Goal: Information Seeking & Learning: Check status

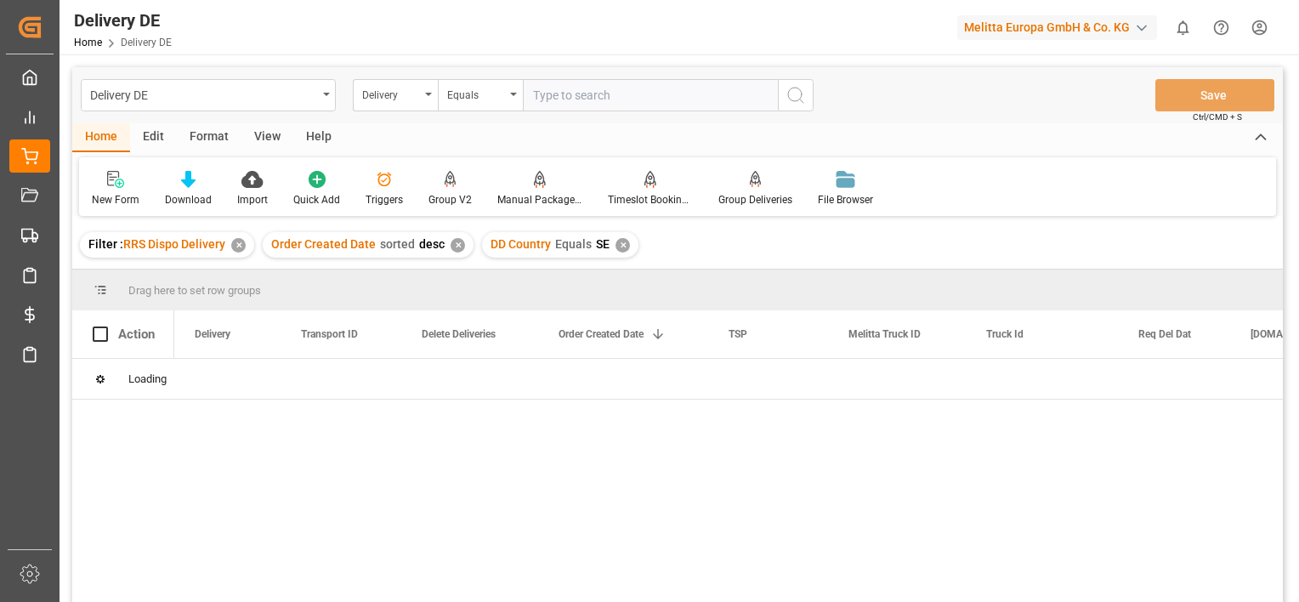
click at [243, 245] on div "✕" at bounding box center [238, 245] width 14 height 14
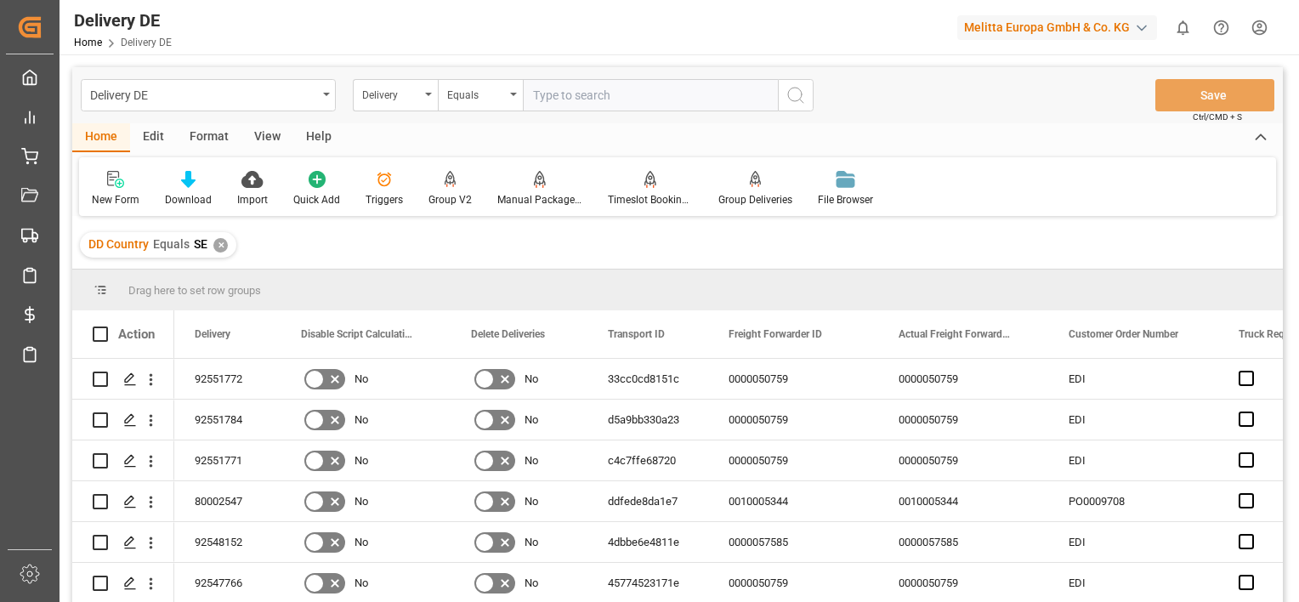
click at [559, 96] on input "text" at bounding box center [650, 95] width 255 height 32
paste input "92552265"
type input "92552265"
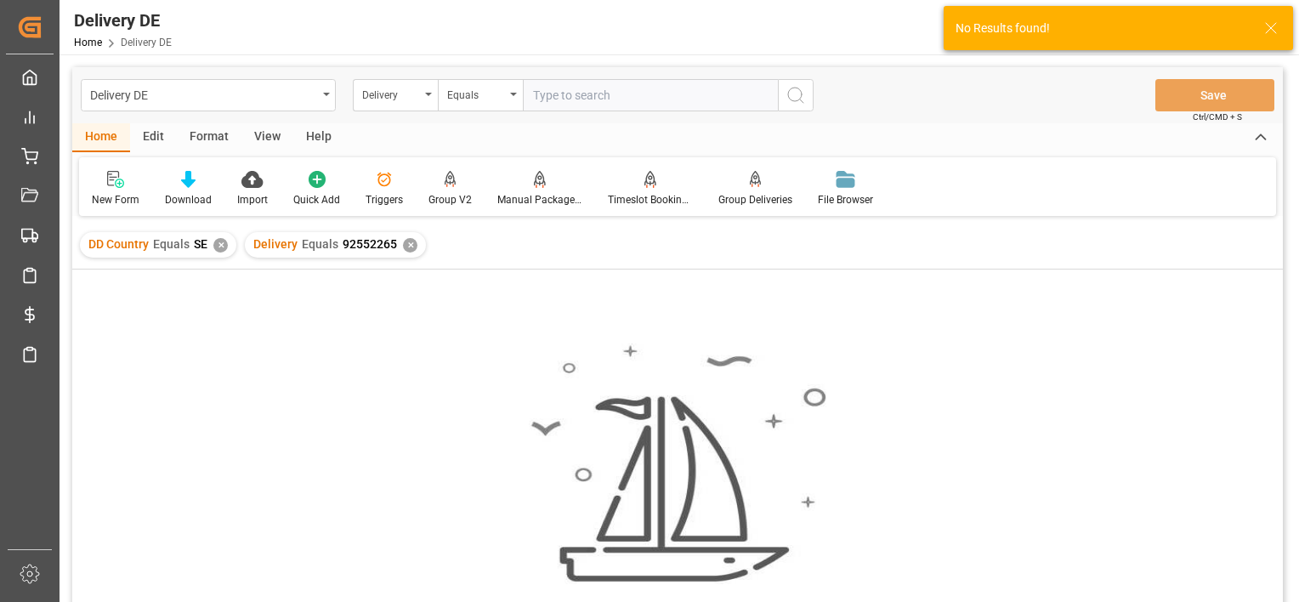
click at [216, 246] on div "✕" at bounding box center [220, 245] width 14 height 14
click at [245, 246] on div "✕" at bounding box center [245, 245] width 14 height 14
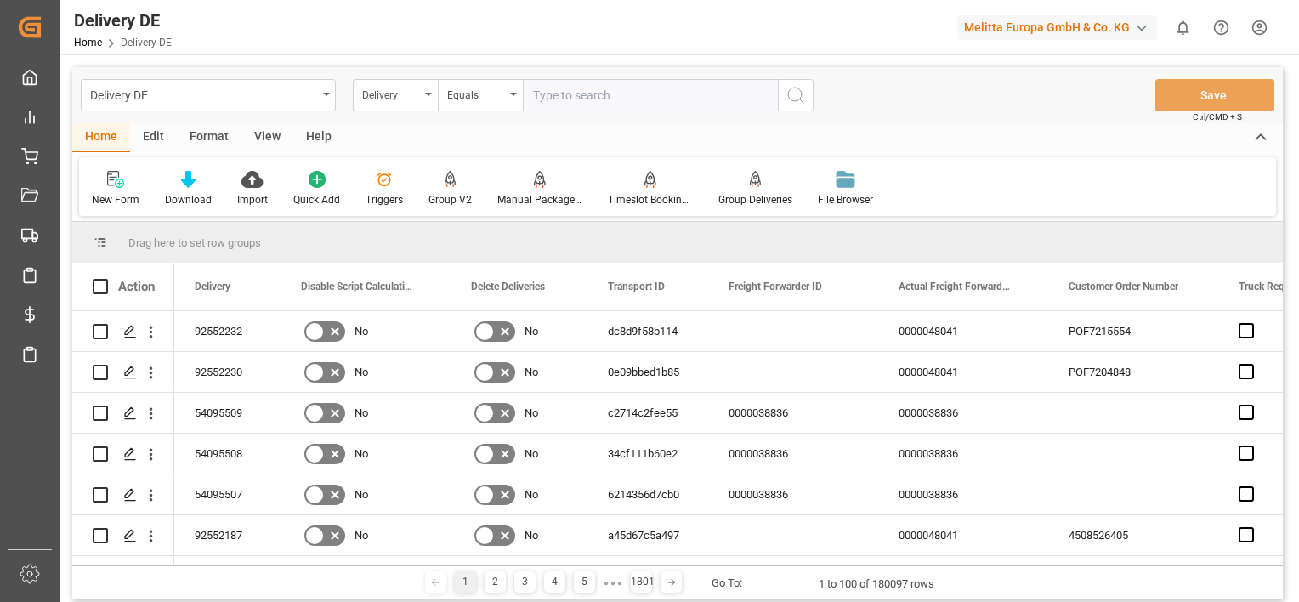
click at [593, 99] on input "text" at bounding box center [650, 95] width 255 height 32
paste input "92552265"
type input "92552265"
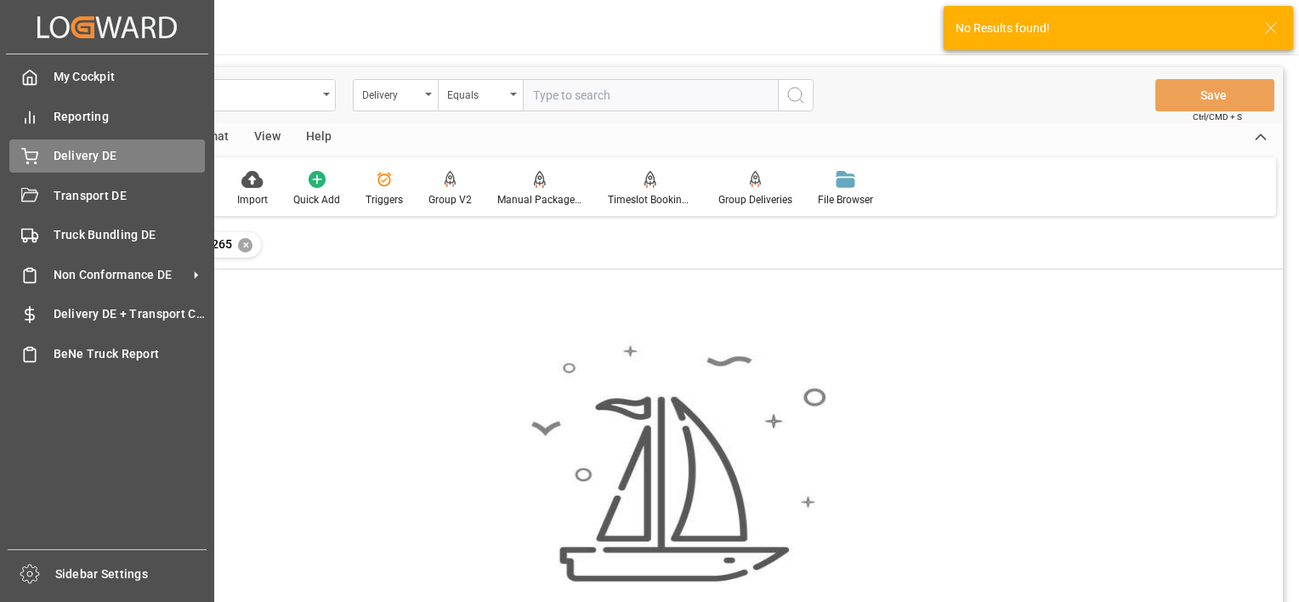
click at [41, 156] on div "Delivery DE Delivery DE" at bounding box center [106, 155] width 195 height 33
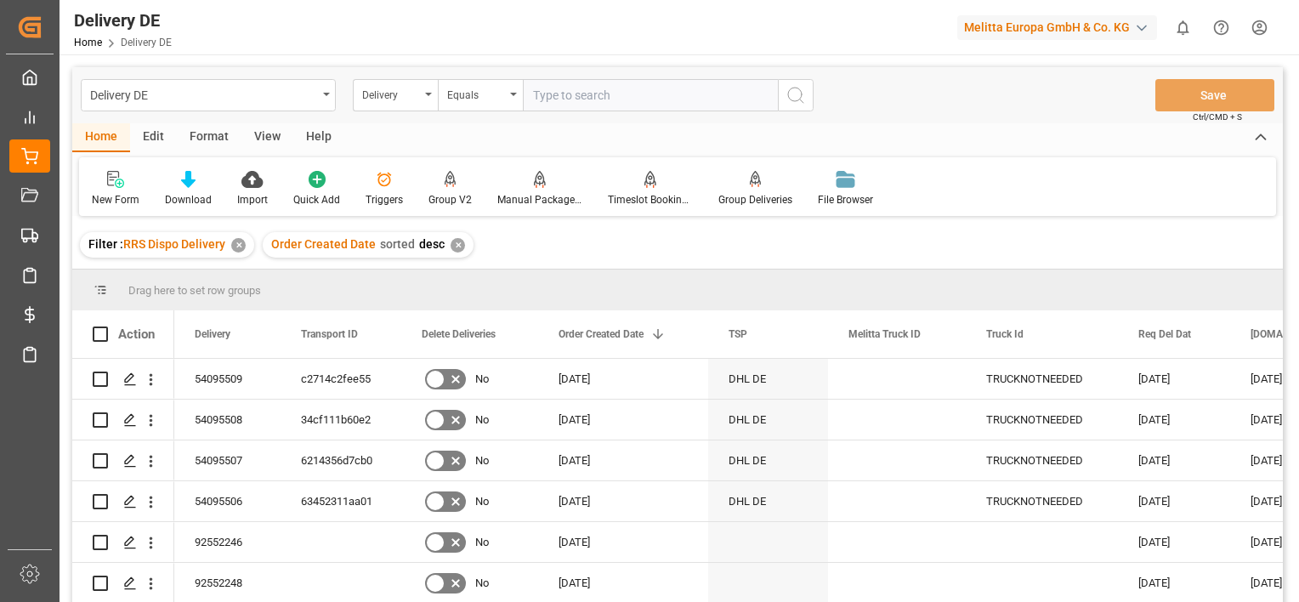
click at [619, 98] on input "text" at bounding box center [650, 95] width 255 height 32
paste input "92552265"
type input "92552265"
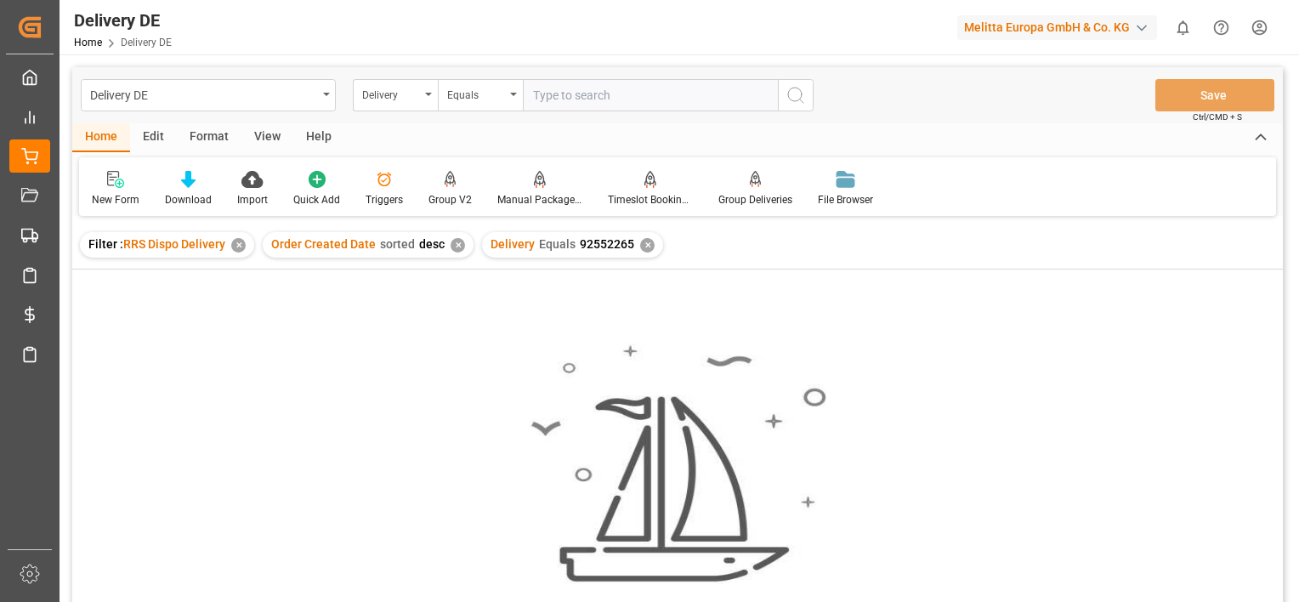
click at [454, 252] on div "✕" at bounding box center [457, 245] width 14 height 14
click at [245, 241] on div "✕" at bounding box center [238, 245] width 14 height 14
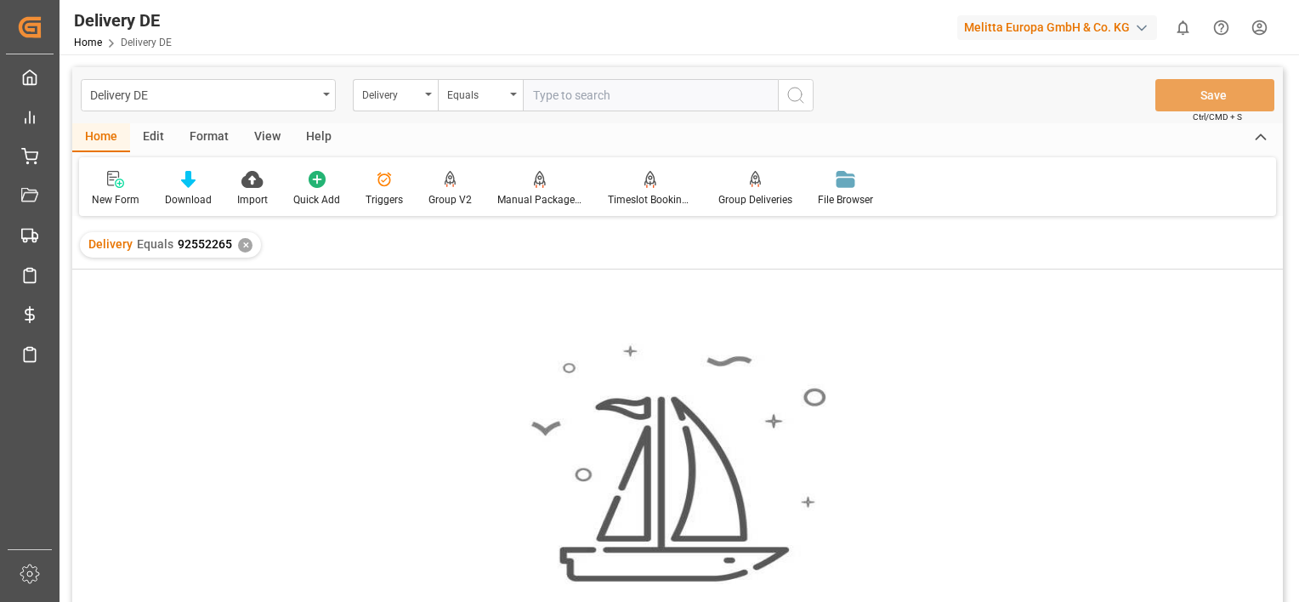
click at [559, 92] on input "text" at bounding box center [650, 95] width 255 height 32
paste input "92552265"
type input "92552265"
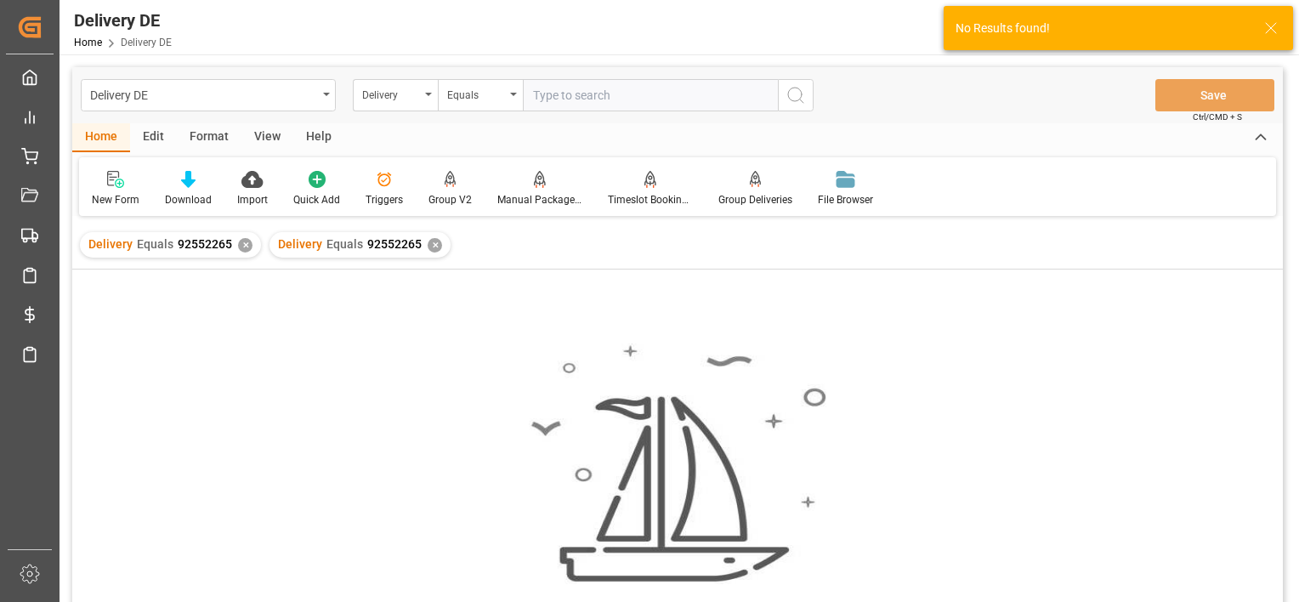
click at [241, 241] on div "✕" at bounding box center [245, 245] width 14 height 14
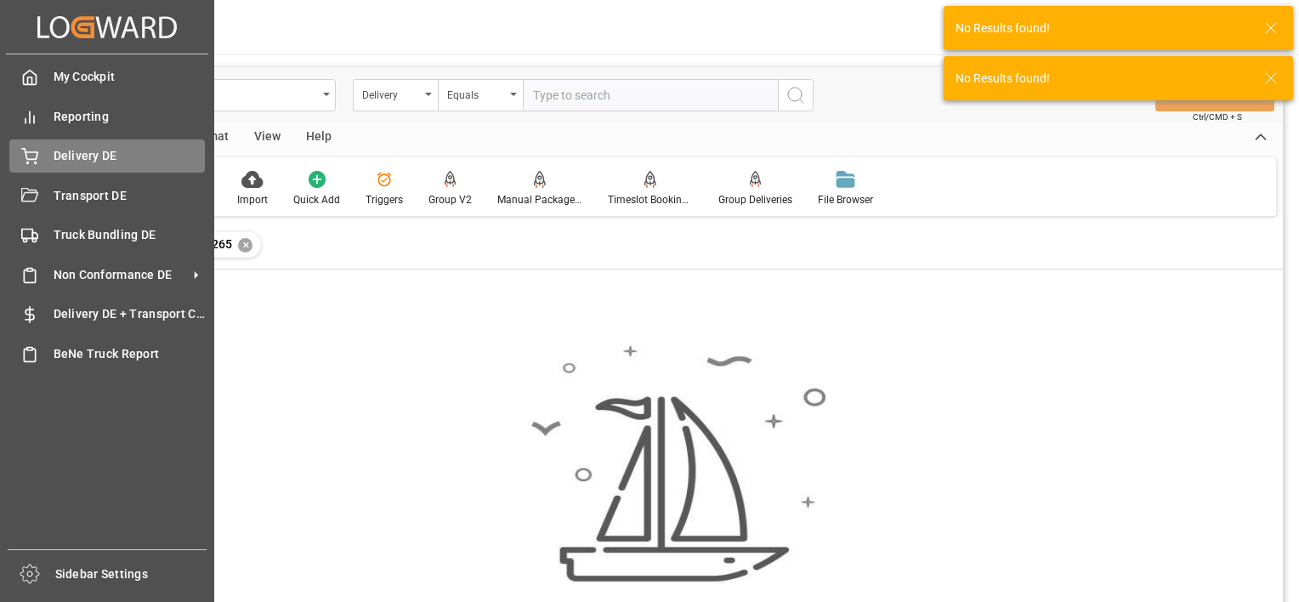
click at [71, 153] on span "Delivery DE" at bounding box center [130, 156] width 152 height 18
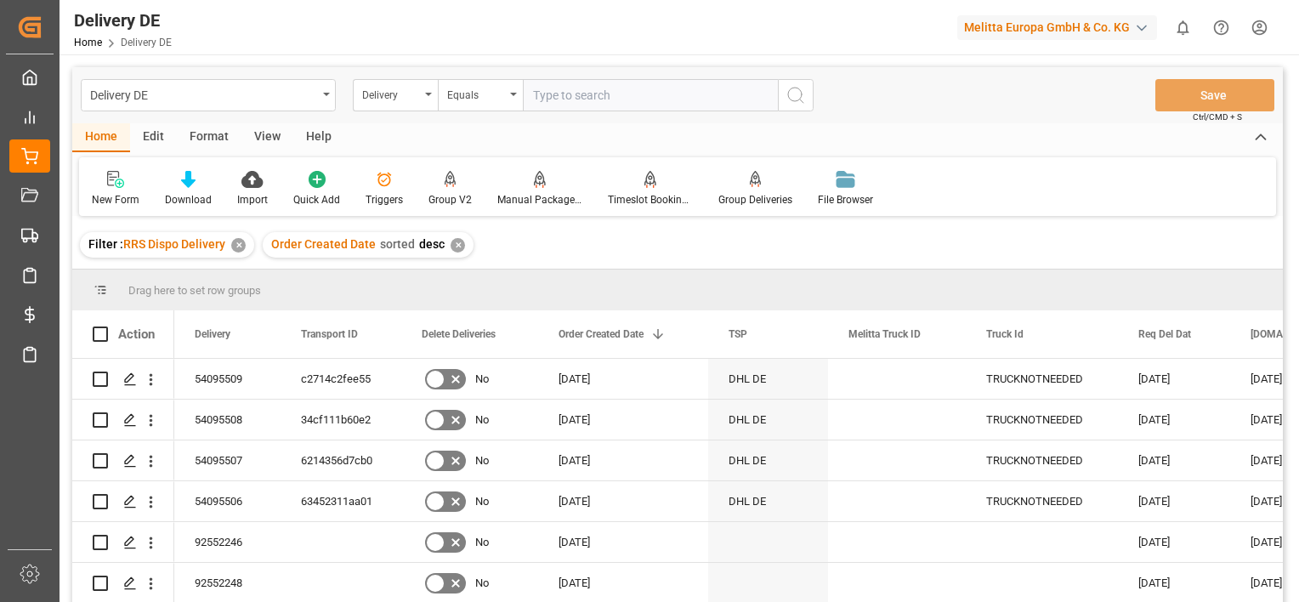
click at [236, 248] on div "✕" at bounding box center [238, 245] width 14 height 14
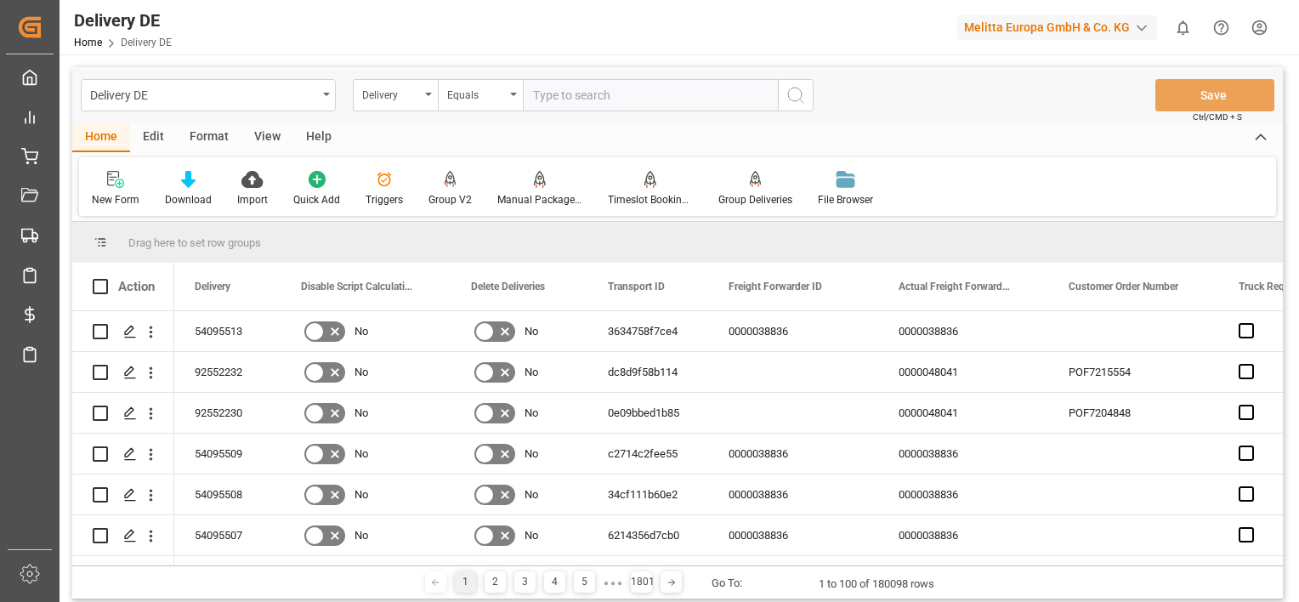
click at [612, 96] on input "text" at bounding box center [650, 95] width 255 height 32
paste input "92552265"
type input "92552265"
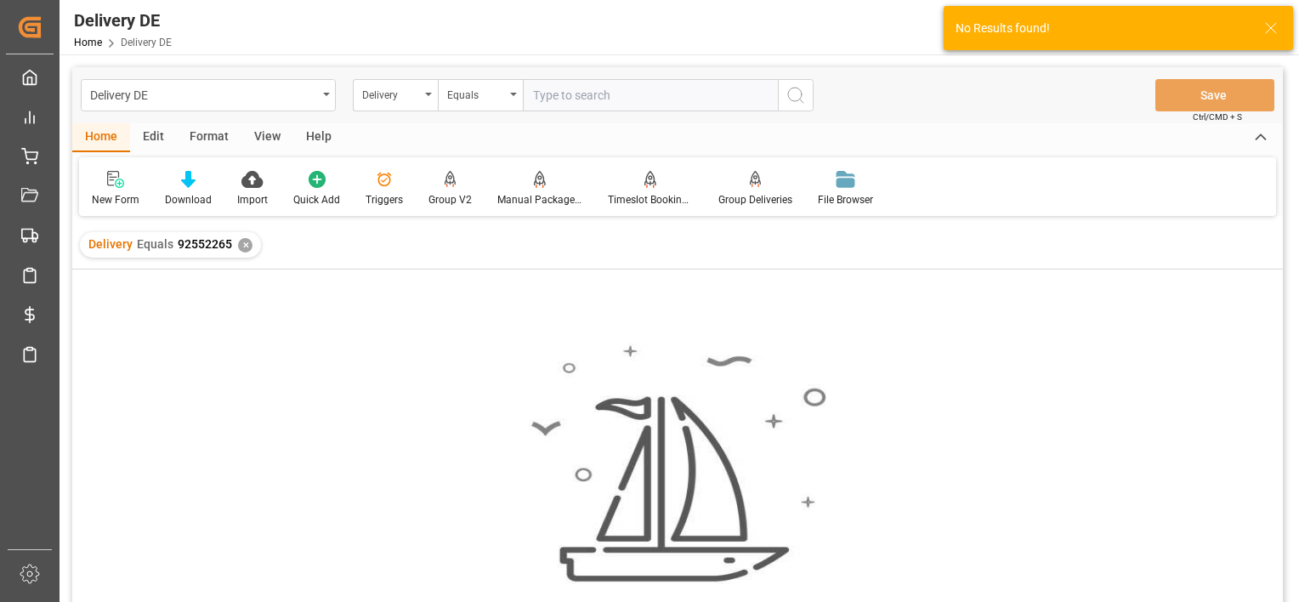
click at [241, 246] on div "✕" at bounding box center [245, 245] width 14 height 14
